Goal: Go to known website: Access a specific website the user already knows

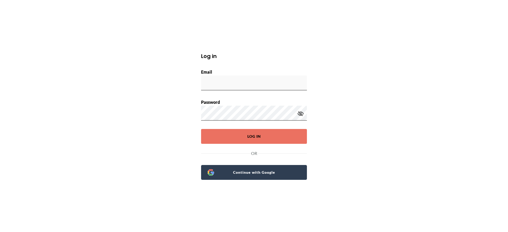
click at [259, 176] on link "Continue with Google" at bounding box center [254, 172] width 106 height 15
